Goal: Transaction & Acquisition: Subscribe to service/newsletter

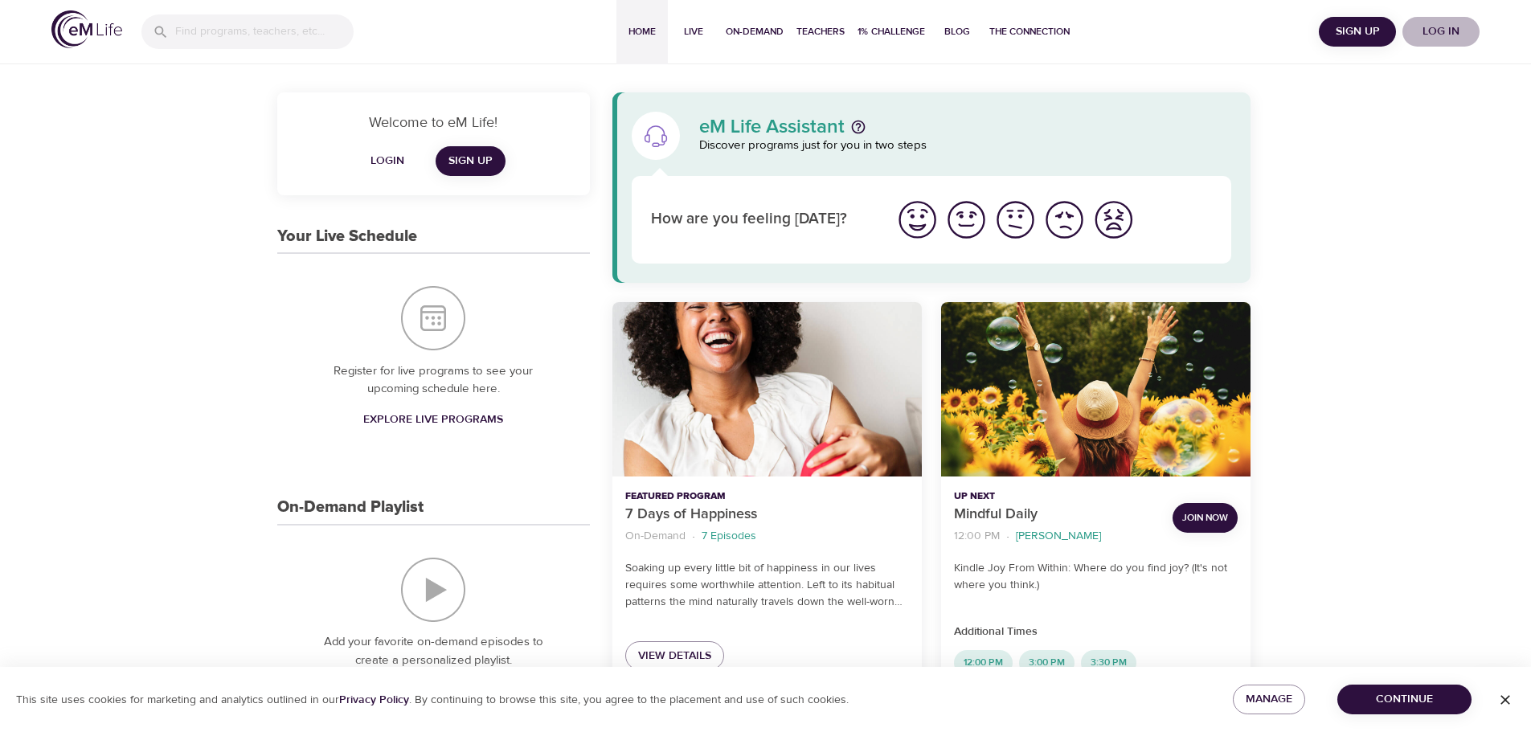
click at [1451, 27] on span "Log in" at bounding box center [1441, 32] width 64 height 20
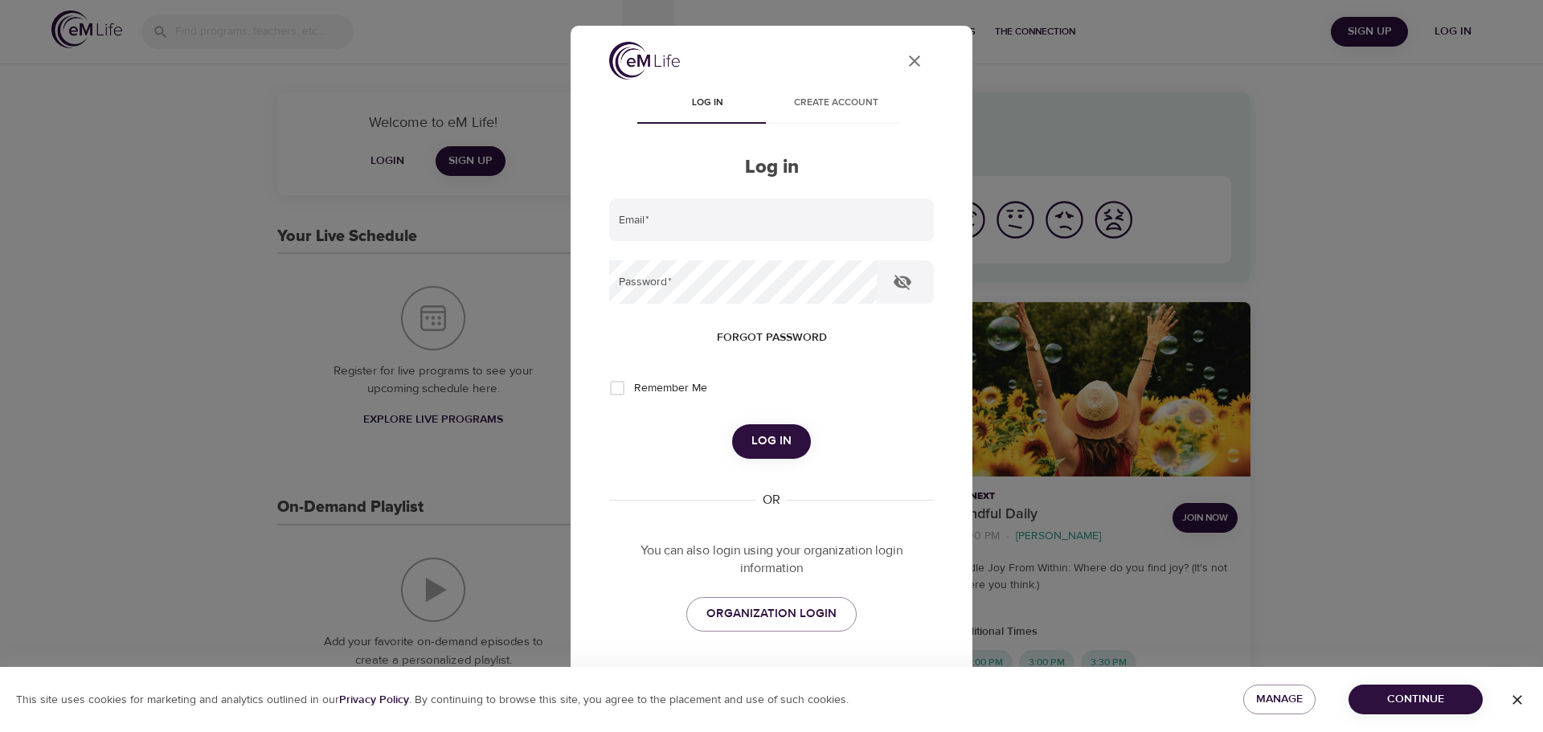
type input "mara.stangl@yahoo.com"
click at [766, 431] on span "Log in" at bounding box center [771, 441] width 40 height 21
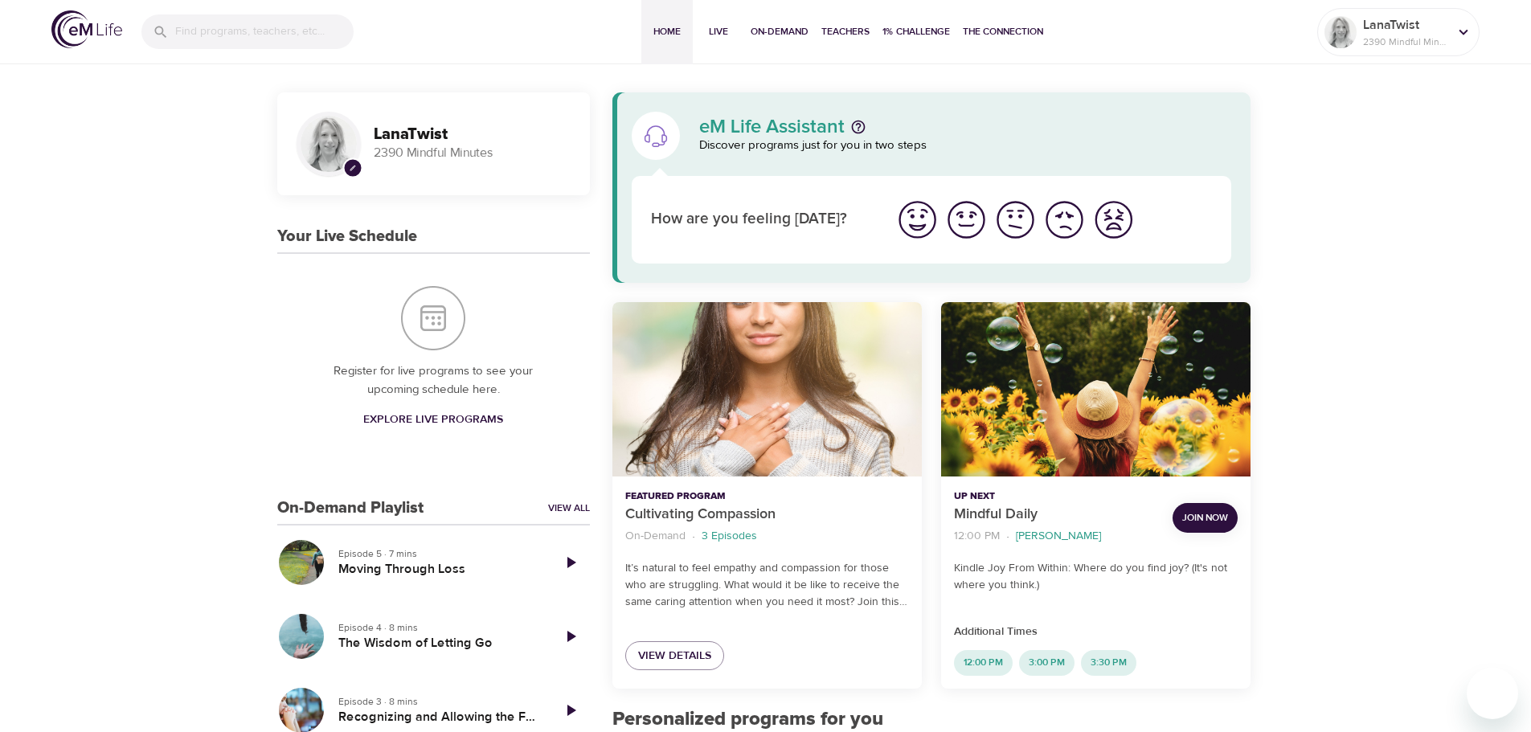
click at [430, 418] on span "Explore Live Programs" at bounding box center [433, 420] width 140 height 20
